Goal: Information Seeking & Learning: Learn about a topic

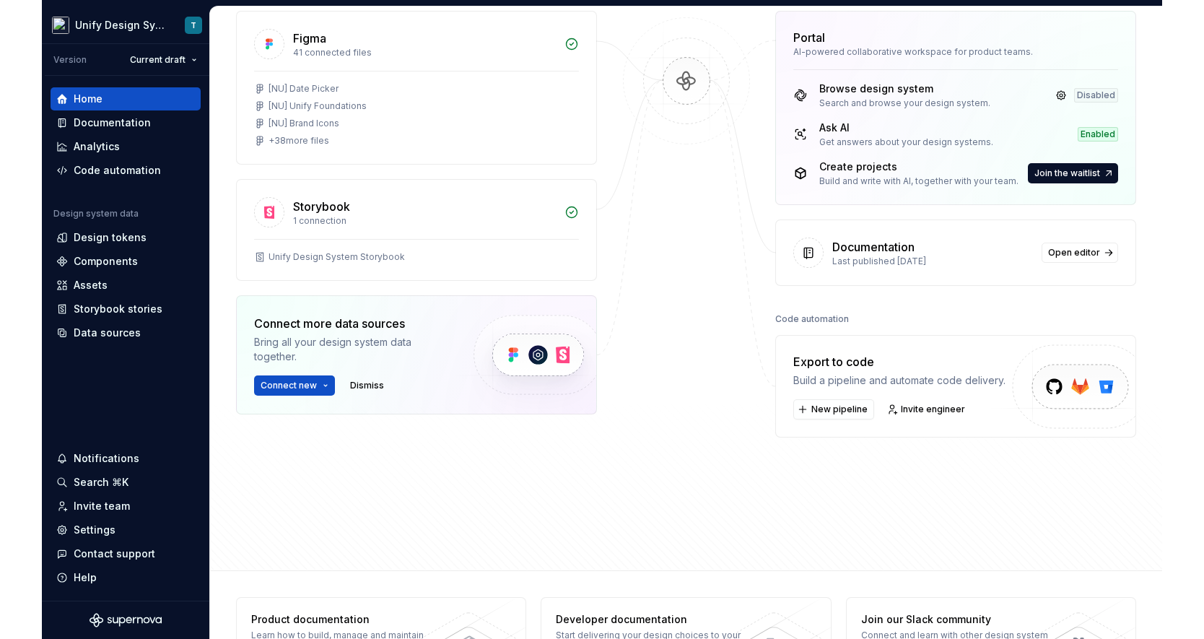
scroll to position [222, 0]
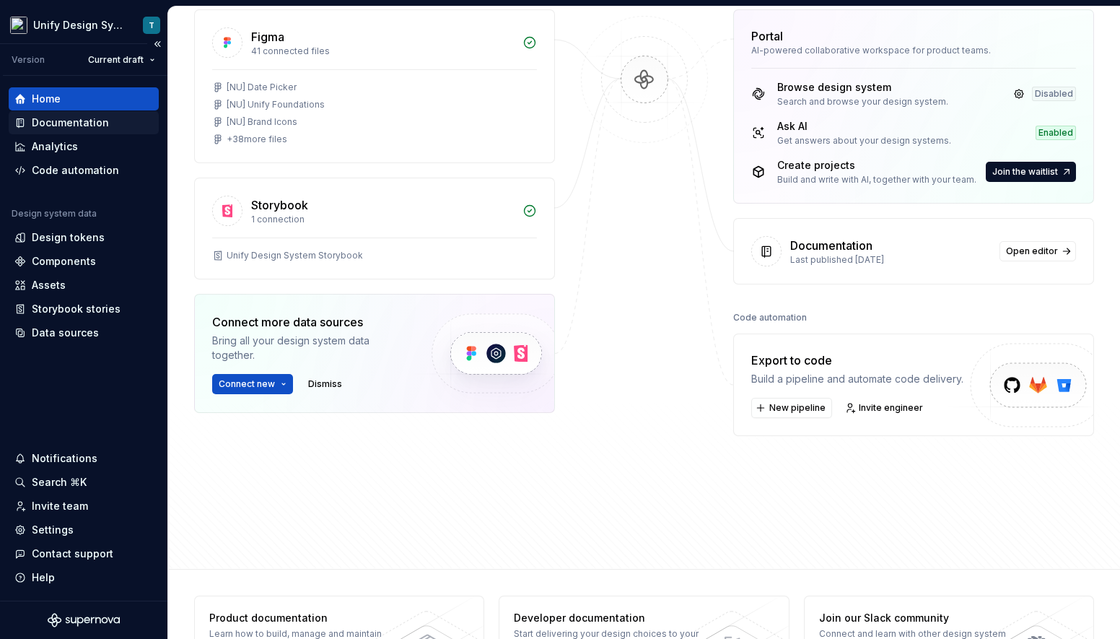
click at [61, 128] on div "Documentation" at bounding box center [70, 122] width 77 height 14
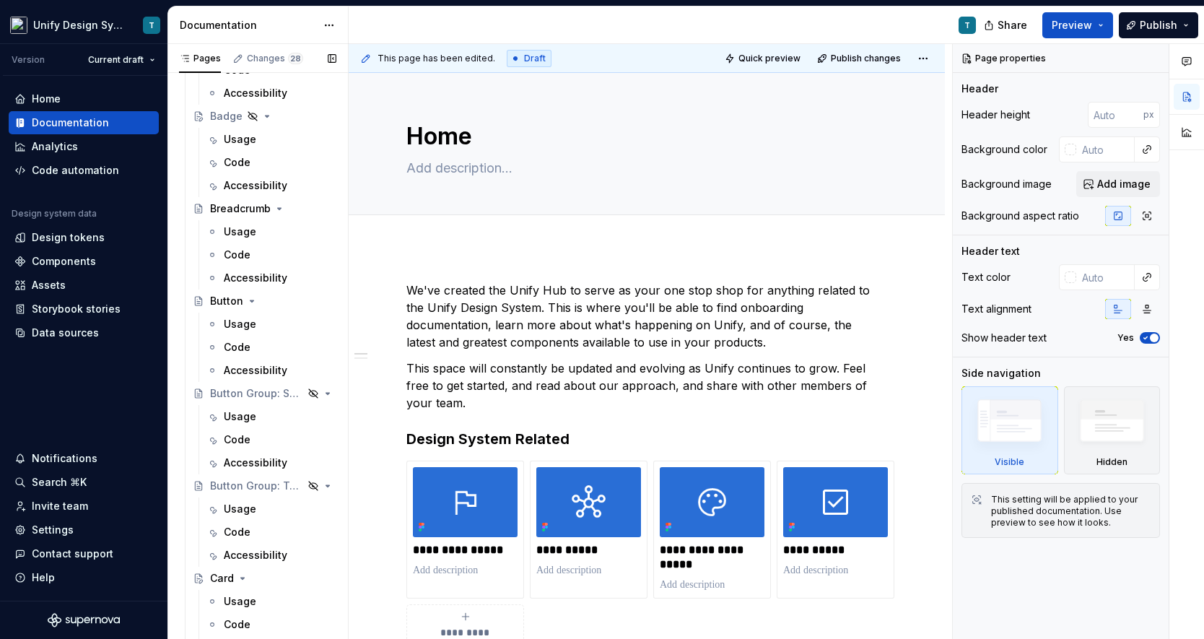
scroll to position [1072, 0]
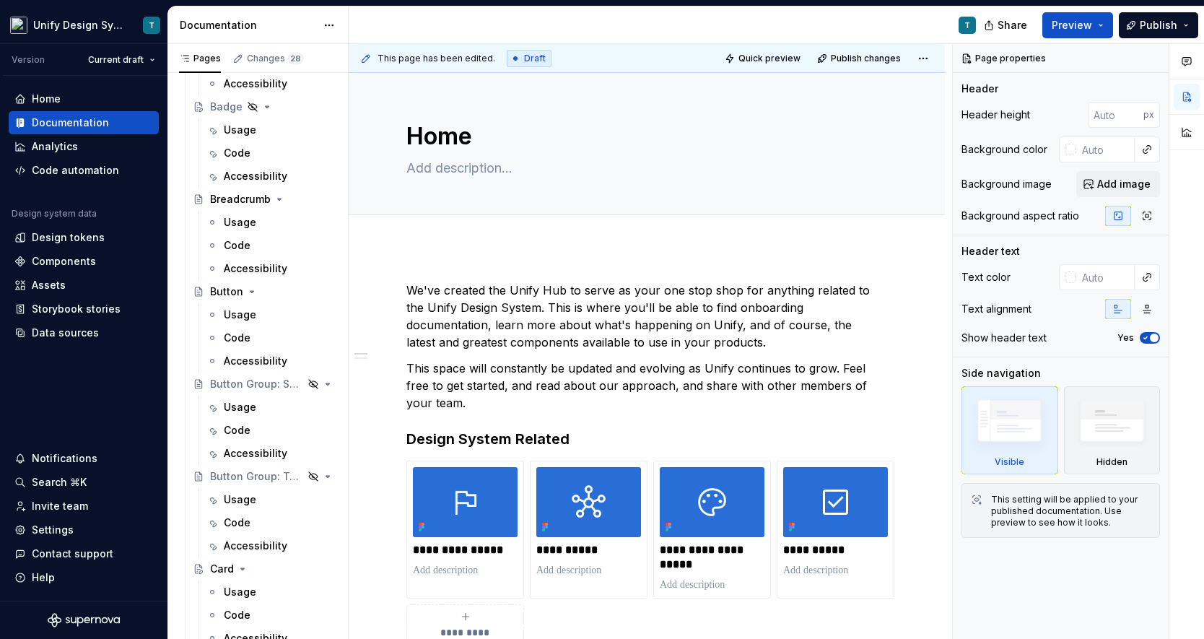
click at [510, 25] on div "T" at bounding box center [668, 25] width 639 height 38
type textarea "*"
